Goal: Task Accomplishment & Management: Use online tool/utility

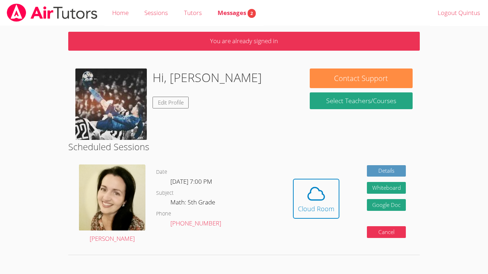
scroll to position [101, 0]
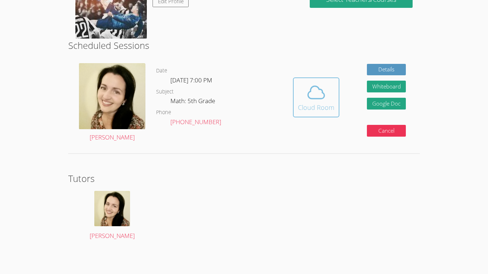
click at [317, 97] on icon at bounding box center [316, 93] width 20 height 20
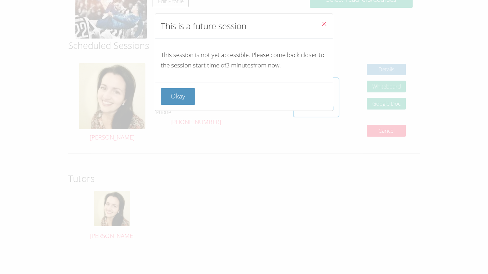
click at [328, 24] on button "Close" at bounding box center [324, 25] width 18 height 22
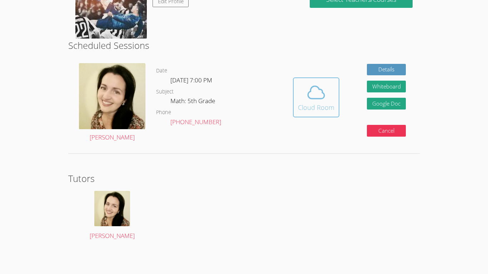
click at [332, 83] on span at bounding box center [316, 93] width 36 height 20
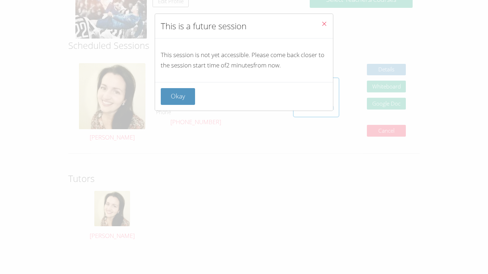
click at [352, 83] on div "This is a future session This session is not yet accessible. Please come back c…" at bounding box center [244, 137] width 488 height 274
click at [178, 100] on button "Okay" at bounding box center [178, 96] width 34 height 17
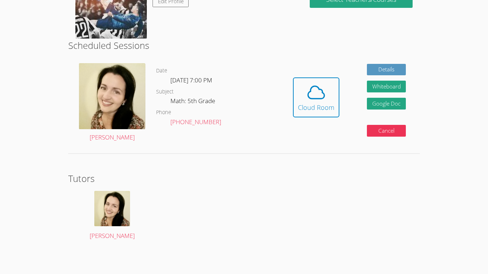
click at [340, 106] on div "Hidden Cloud Room Details Whiteboard Hidden Google Doc Cancel" at bounding box center [349, 103] width 140 height 90
click at [333, 104] on button "Cloud Room" at bounding box center [316, 98] width 46 height 40
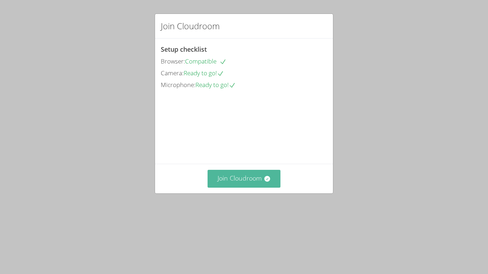
click at [260, 188] on button "Join Cloudroom" at bounding box center [244, 179] width 73 height 18
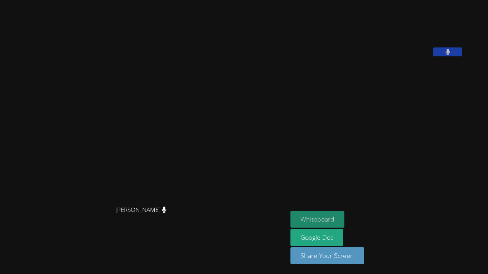
click at [344, 219] on button "Whiteboard" at bounding box center [317, 219] width 54 height 17
